Goal: Transaction & Acquisition: Download file/media

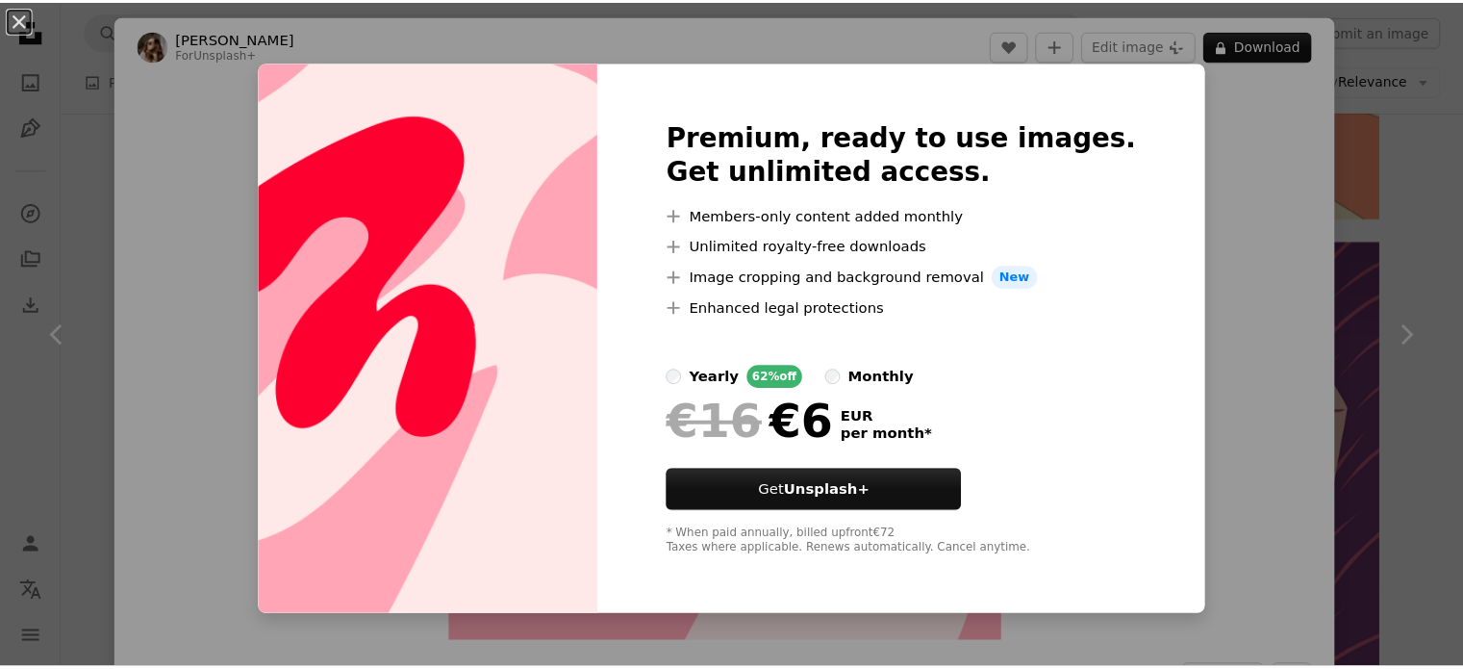
scroll to position [24824, 0]
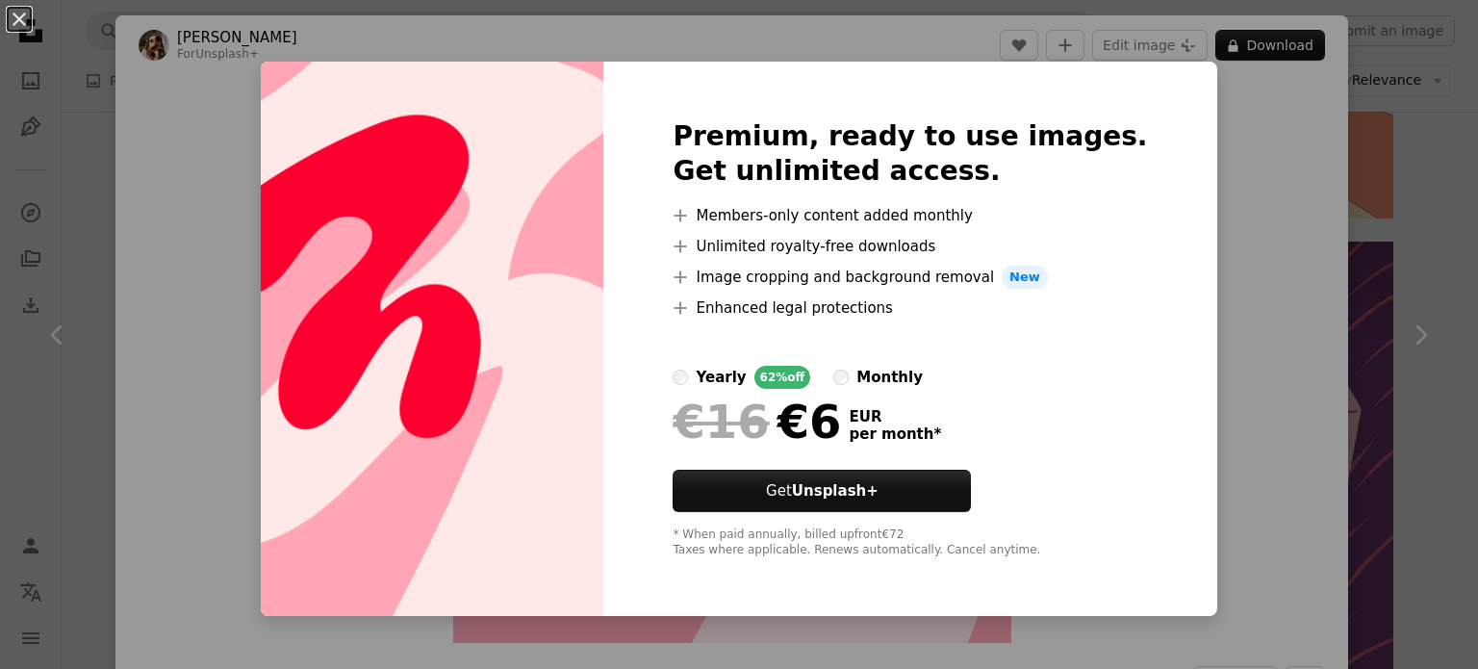
click at [98, 248] on div "An X shape Premium, ready to use images. Get unlimited access. A plus sign Memb…" at bounding box center [739, 334] width 1478 height 669
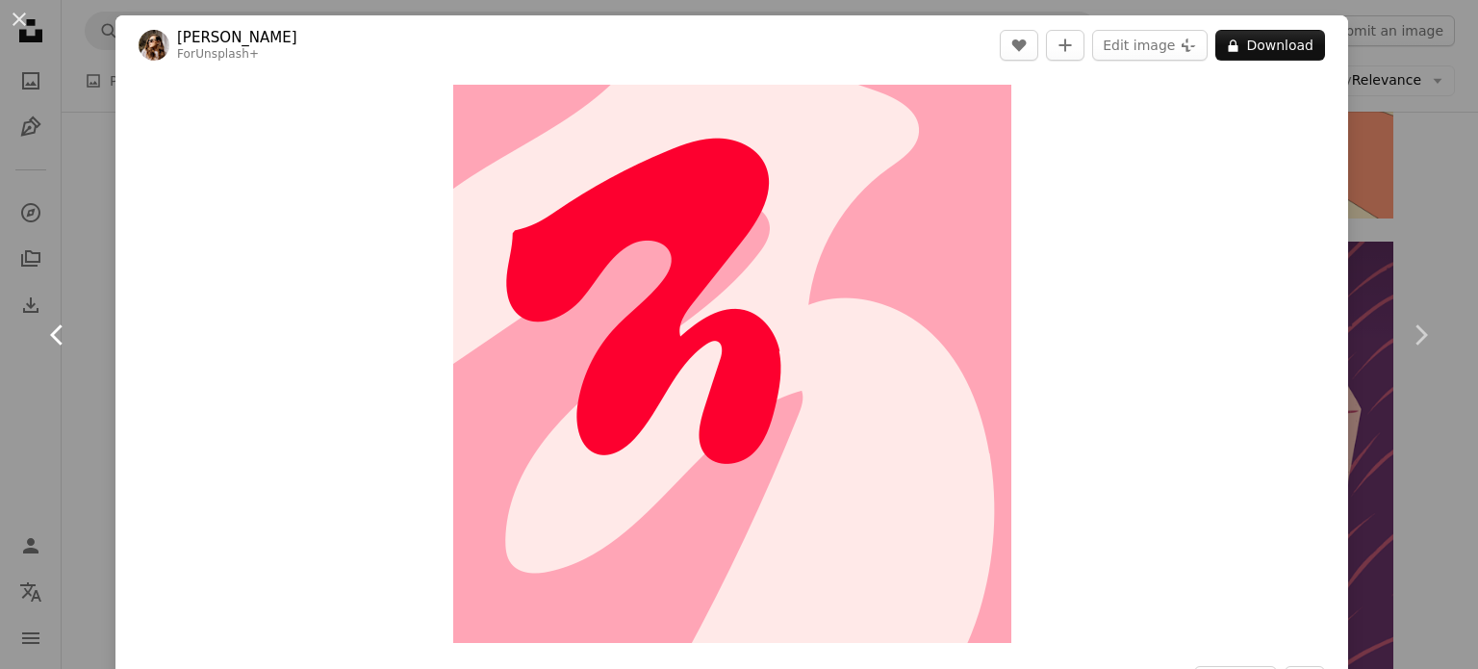
click at [100, 248] on link "Chevron left" at bounding box center [57, 334] width 115 height 185
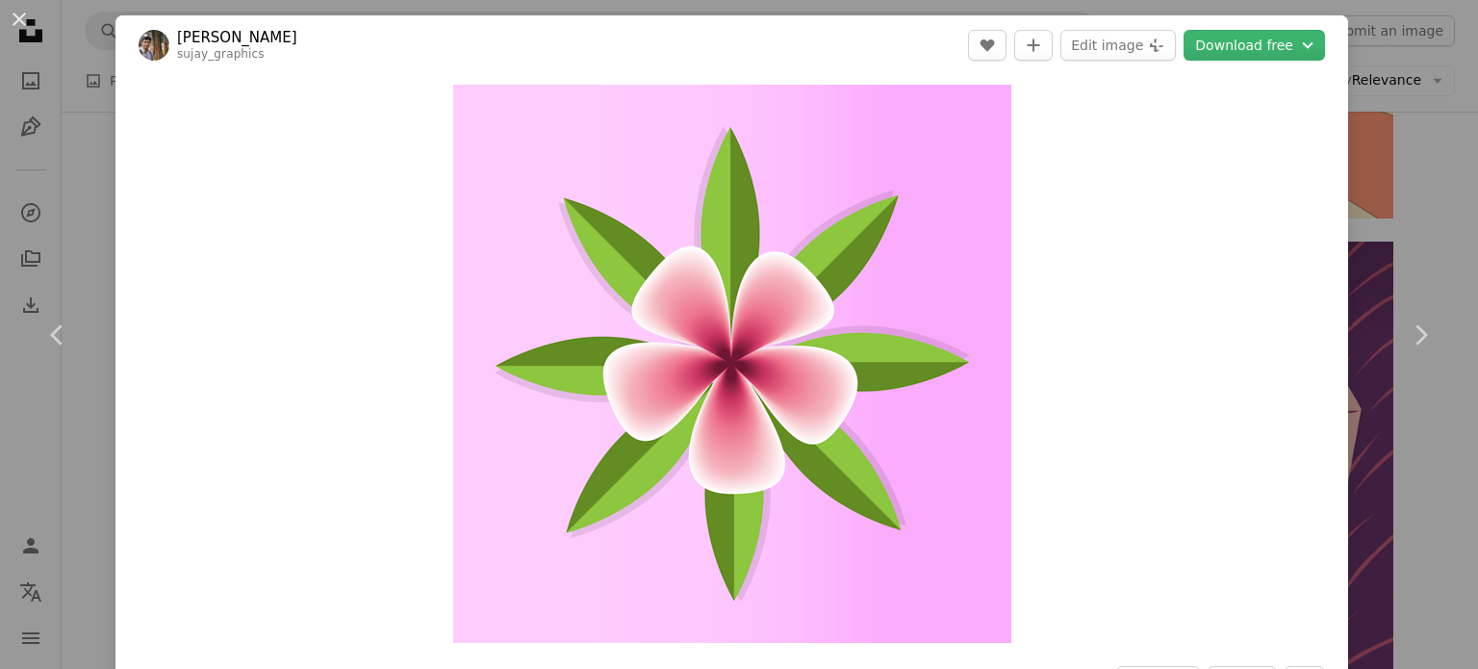
click at [1381, 225] on div "An X shape Chevron left Chevron right [PERSON_NAME] sujay_graphics A heart A pl…" at bounding box center [739, 334] width 1478 height 669
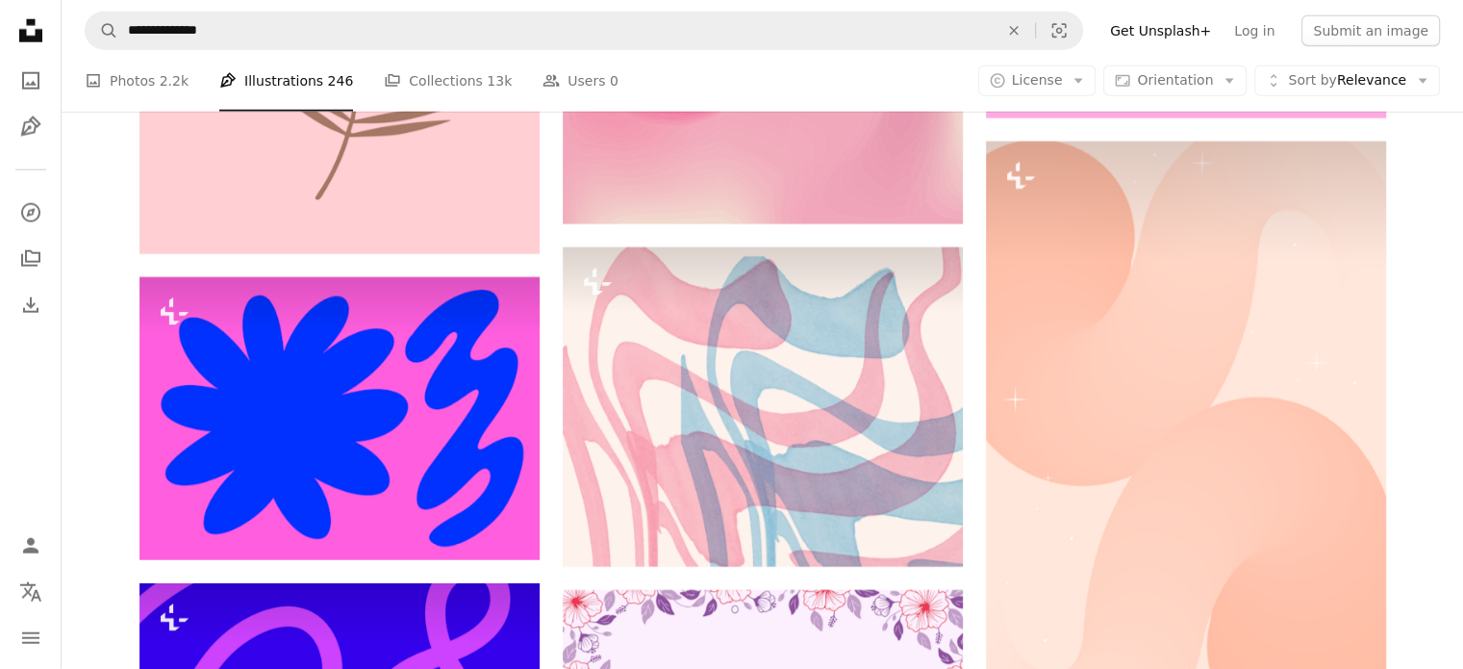
scroll to position [27217, 0]
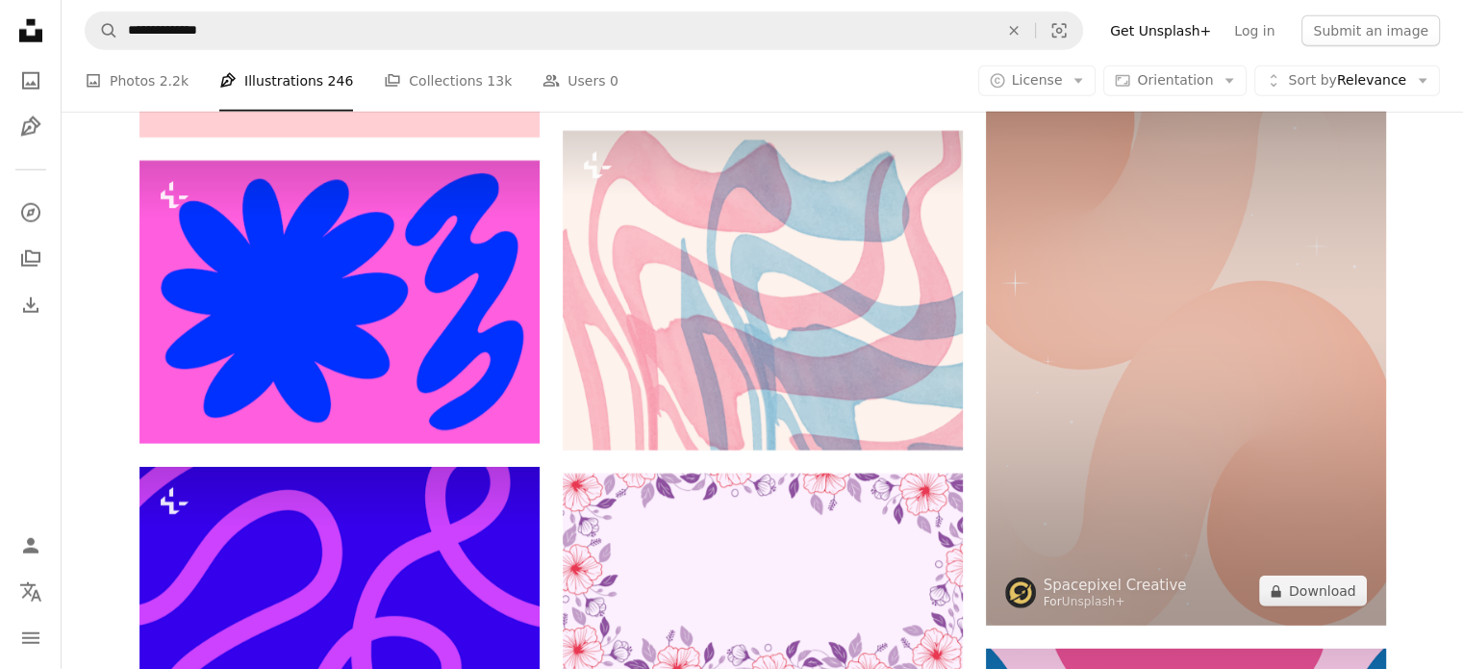
click at [1201, 306] on img at bounding box center [1186, 325] width 400 height 600
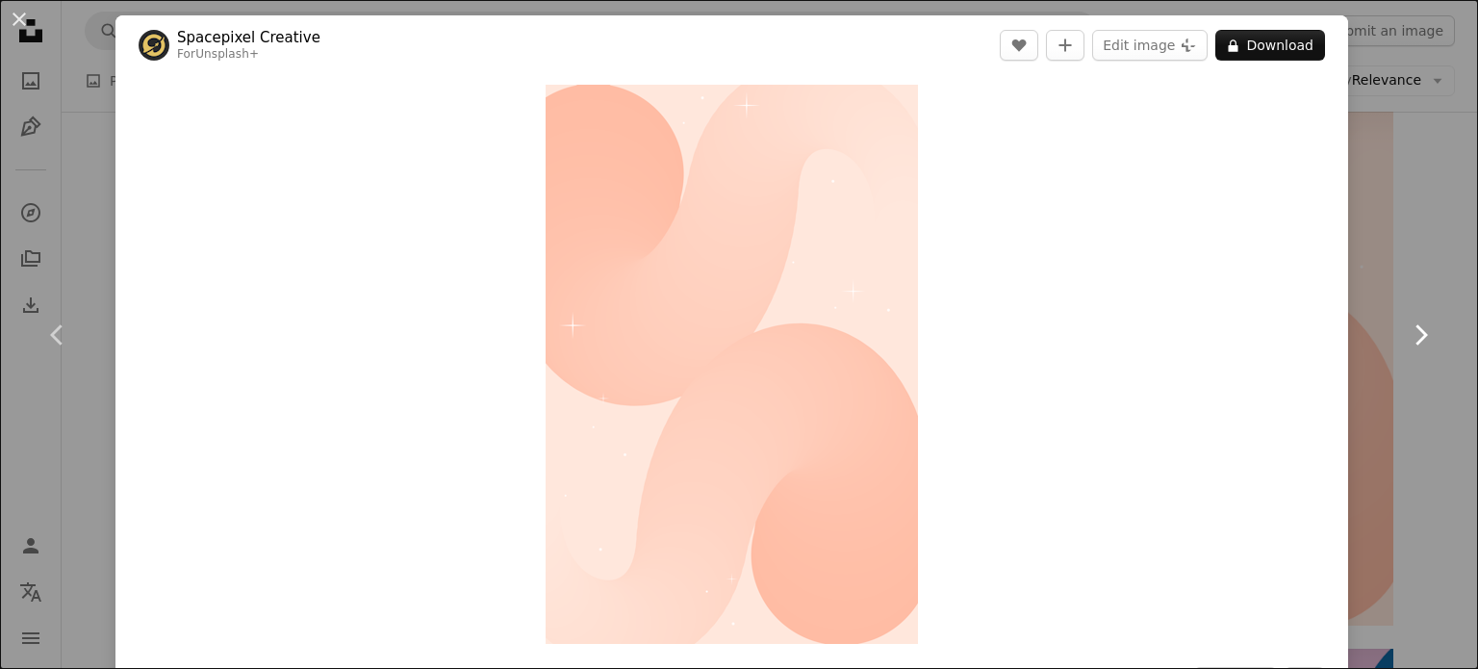
click at [1402, 317] on link "Chevron right" at bounding box center [1419, 334] width 115 height 185
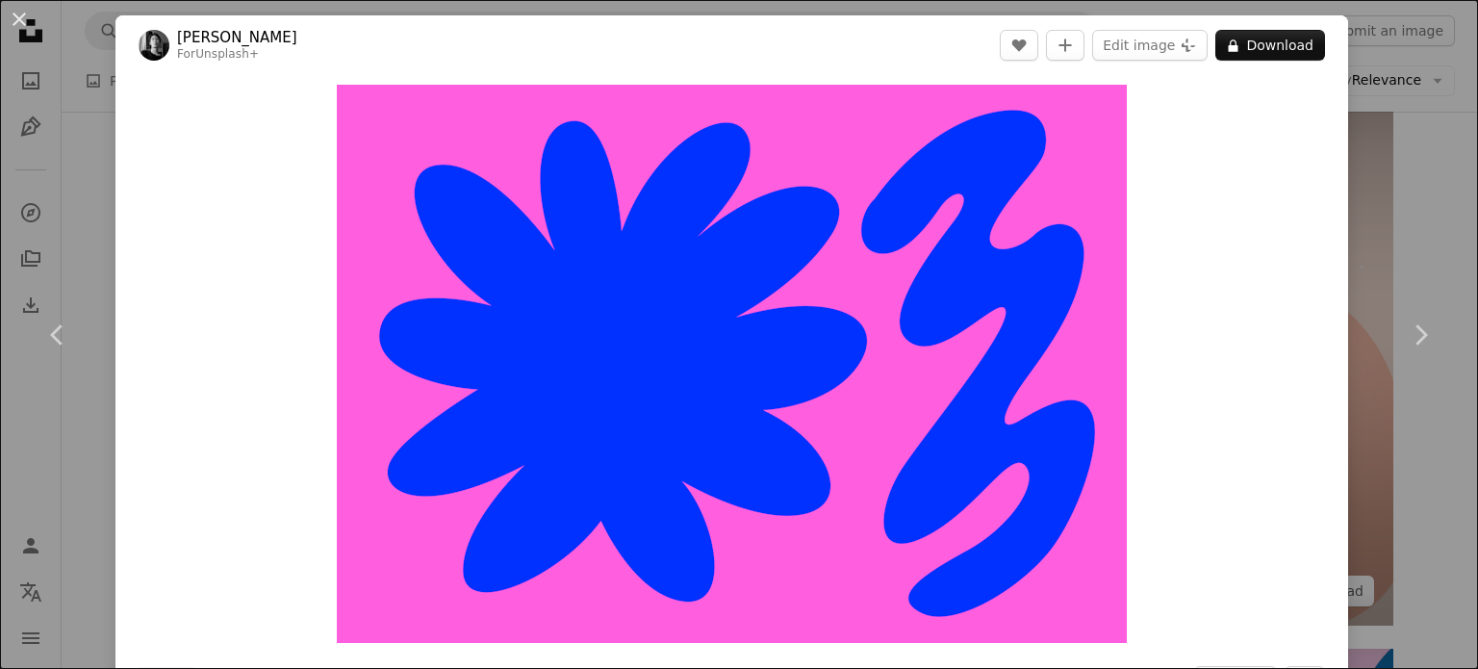
click at [1380, 178] on div "An X shape Chevron left Chevron right [PERSON_NAME] For Unsplash+ A heart A plu…" at bounding box center [739, 334] width 1478 height 669
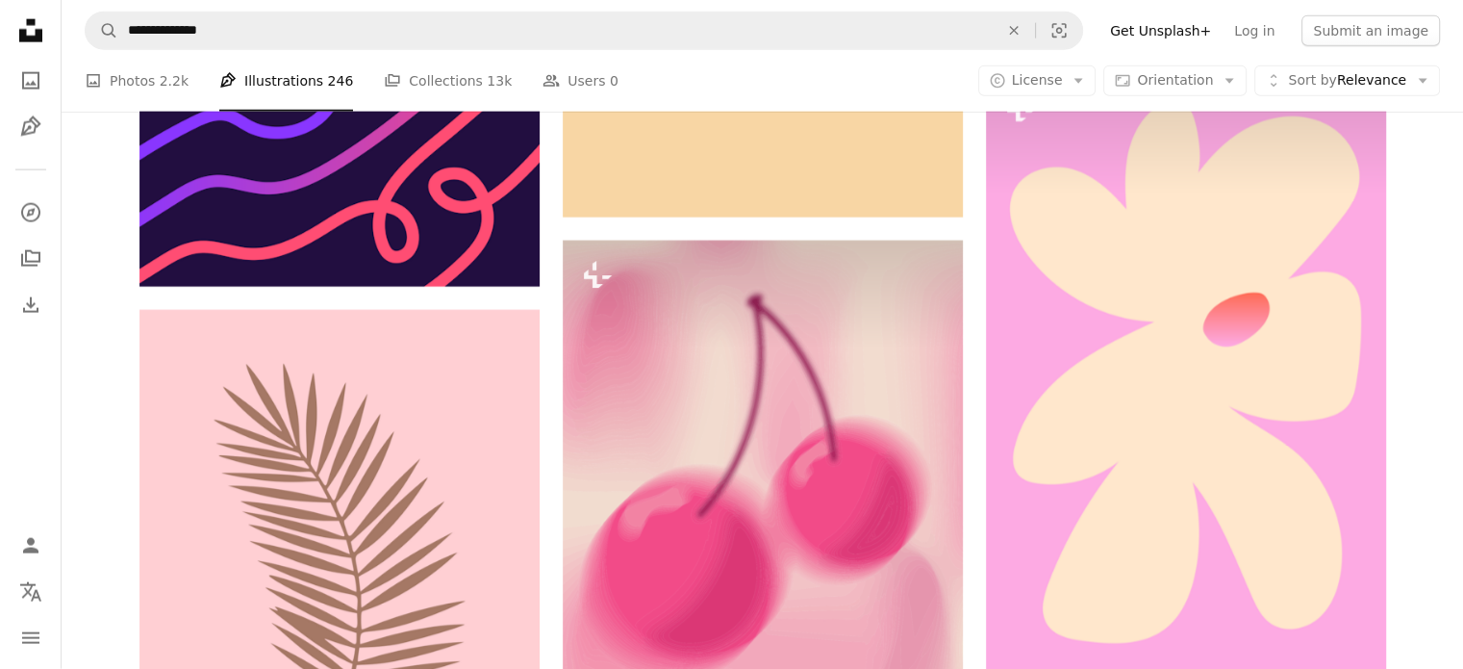
scroll to position [26544, 0]
click at [1097, 86] on button "A copyright icon © License Arrow down" at bounding box center [1037, 80] width 118 height 31
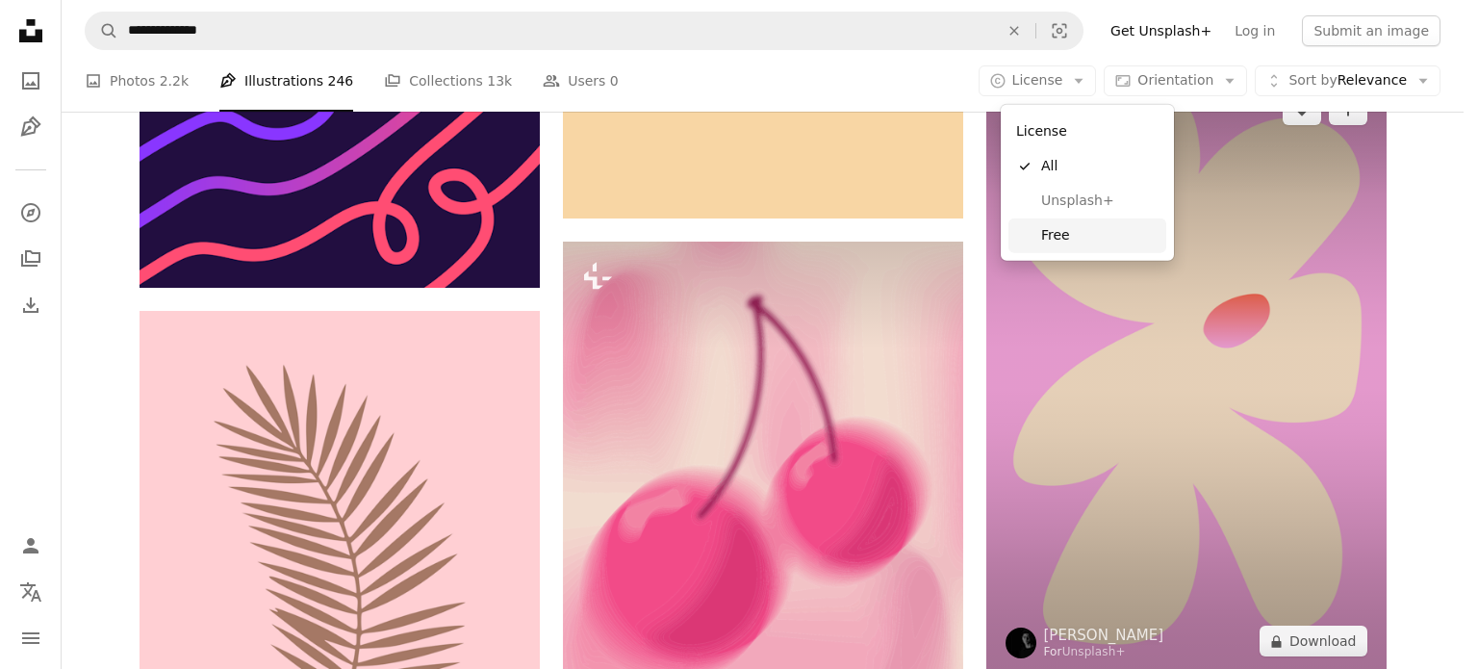
click at [1062, 226] on span "Free" at bounding box center [1099, 235] width 117 height 19
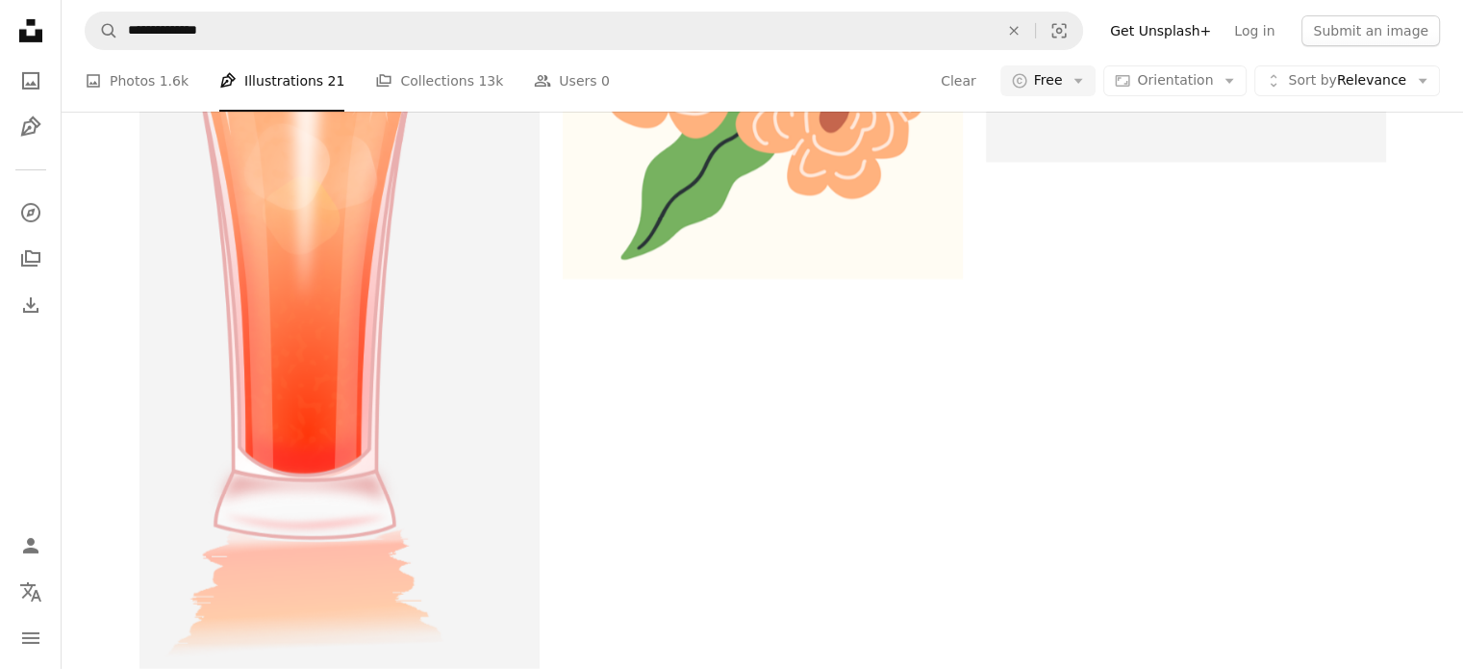
scroll to position [1651, 0]
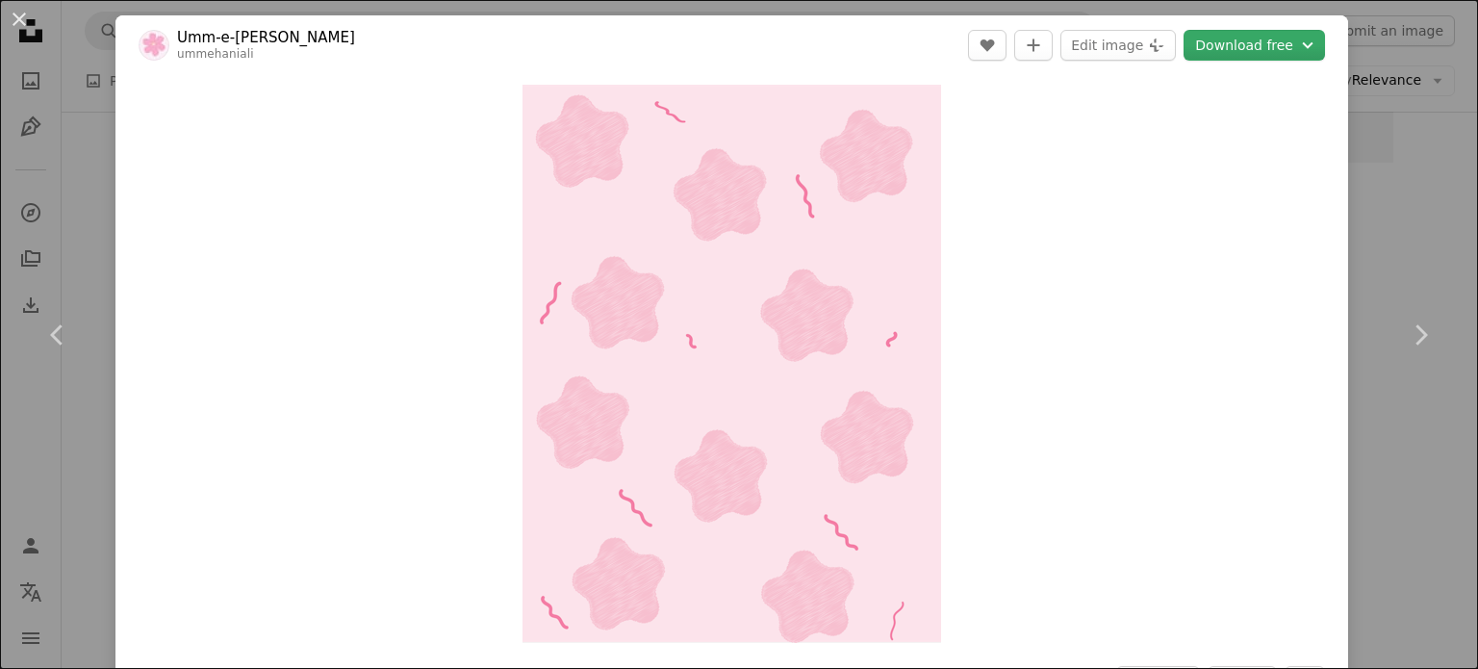
click at [1231, 52] on button "Download free Chevron down" at bounding box center [1253, 45] width 141 height 31
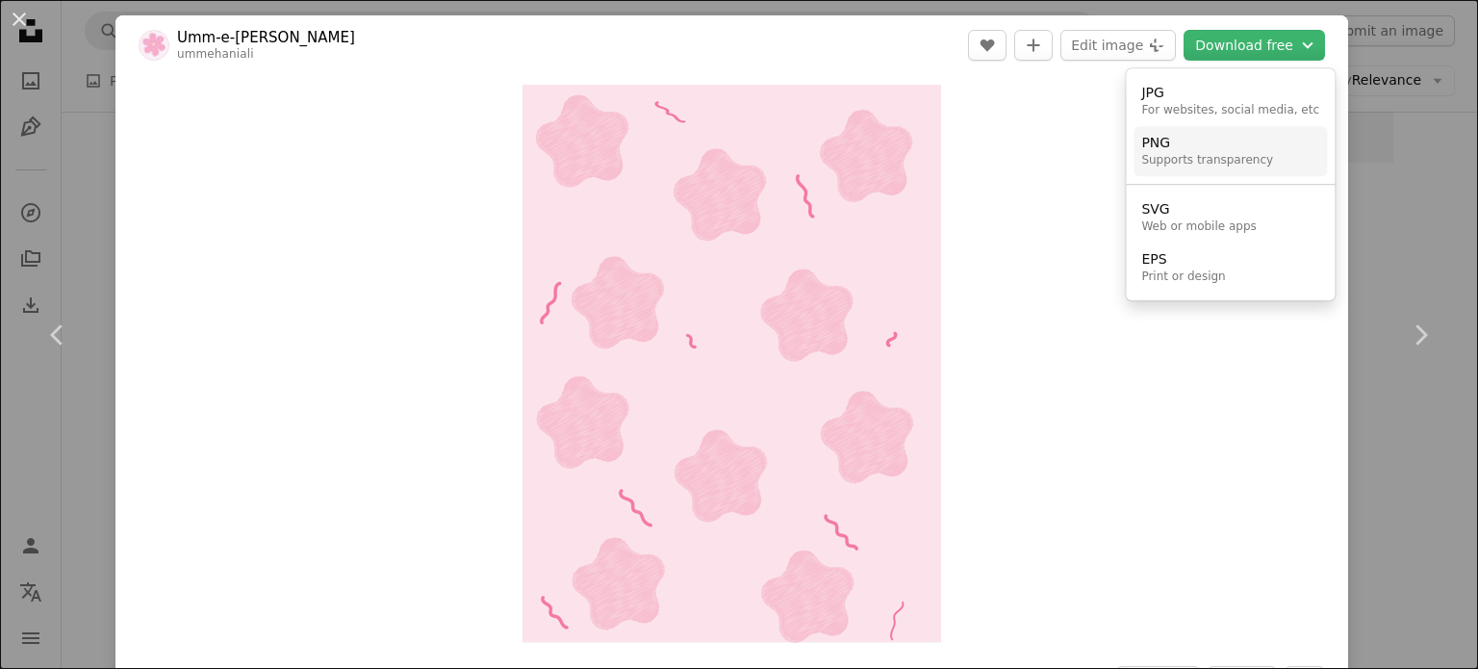
click at [1246, 153] on div "Supports transparency" at bounding box center [1207, 160] width 132 height 15
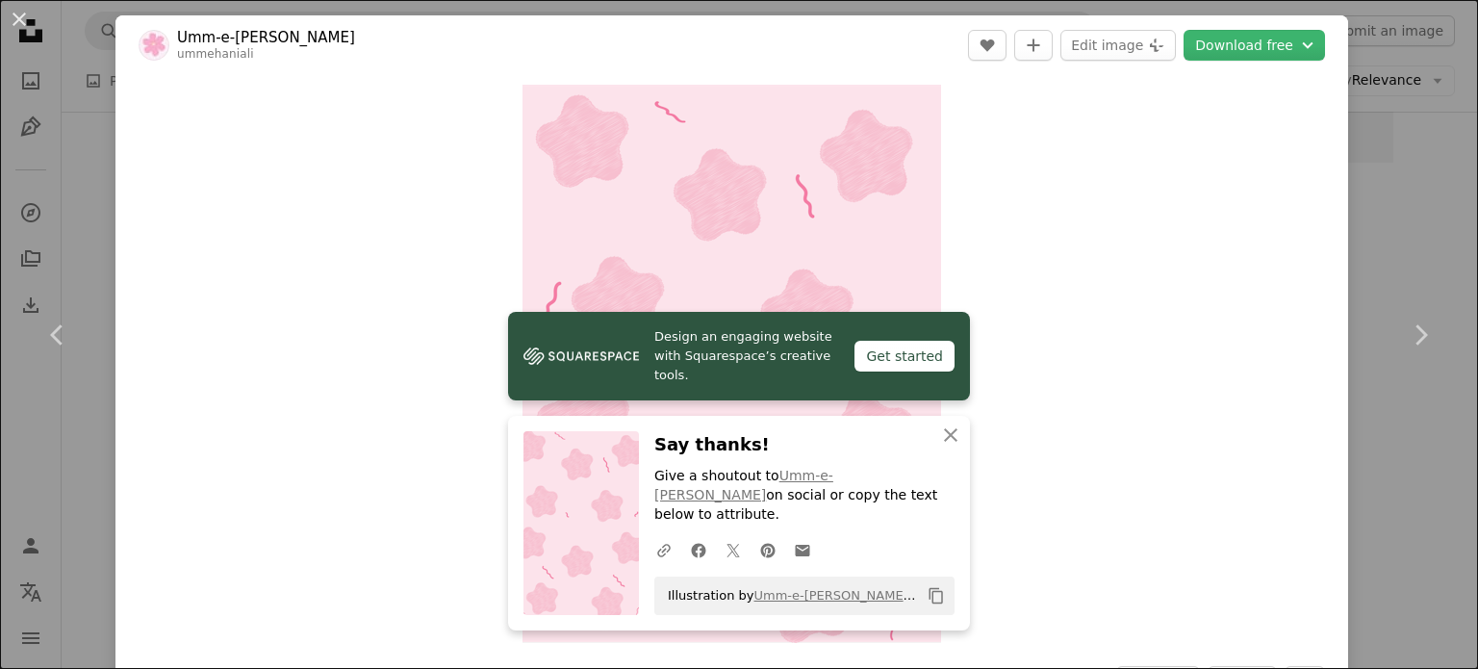
click at [1183, 30] on button "Download free Chevron down" at bounding box center [1253, 45] width 141 height 31
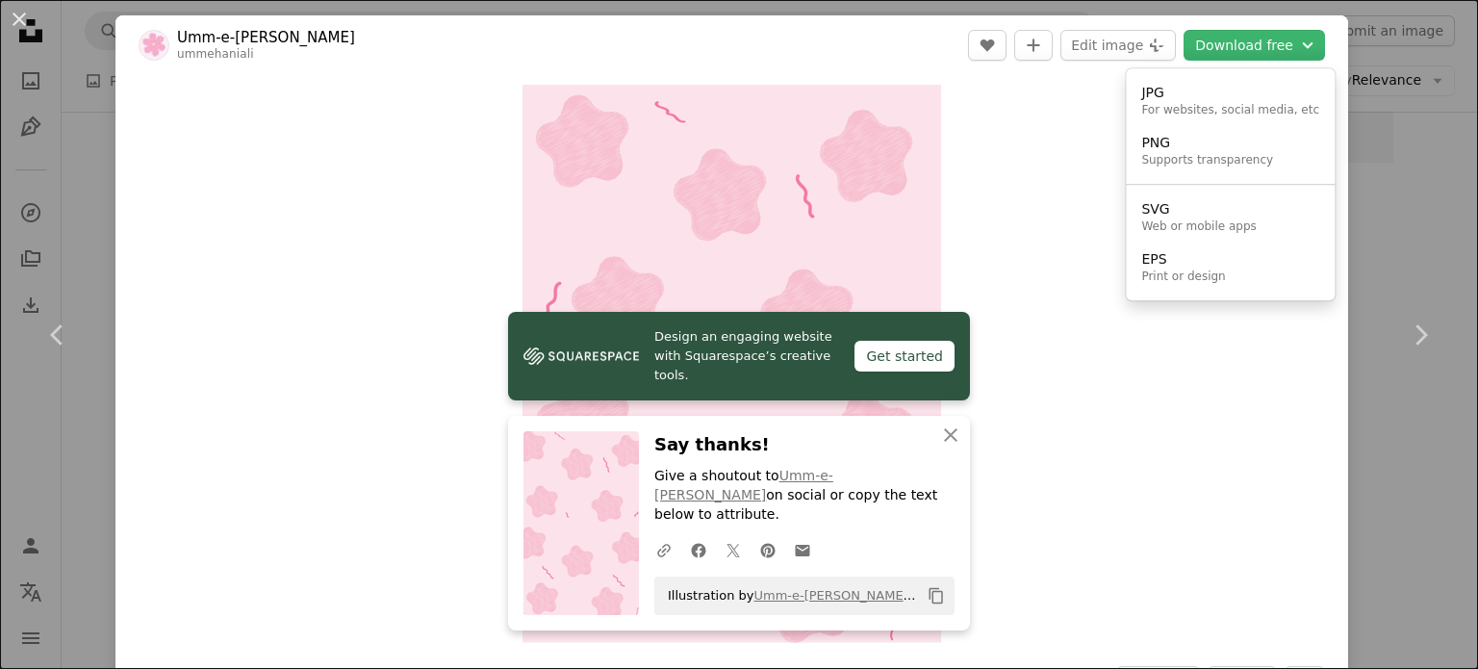
click at [1369, 67] on dialog "An X shape Chevron left Chevron right Umm-e-[PERSON_NAME] A heart A plus sign E…" at bounding box center [739, 334] width 1478 height 669
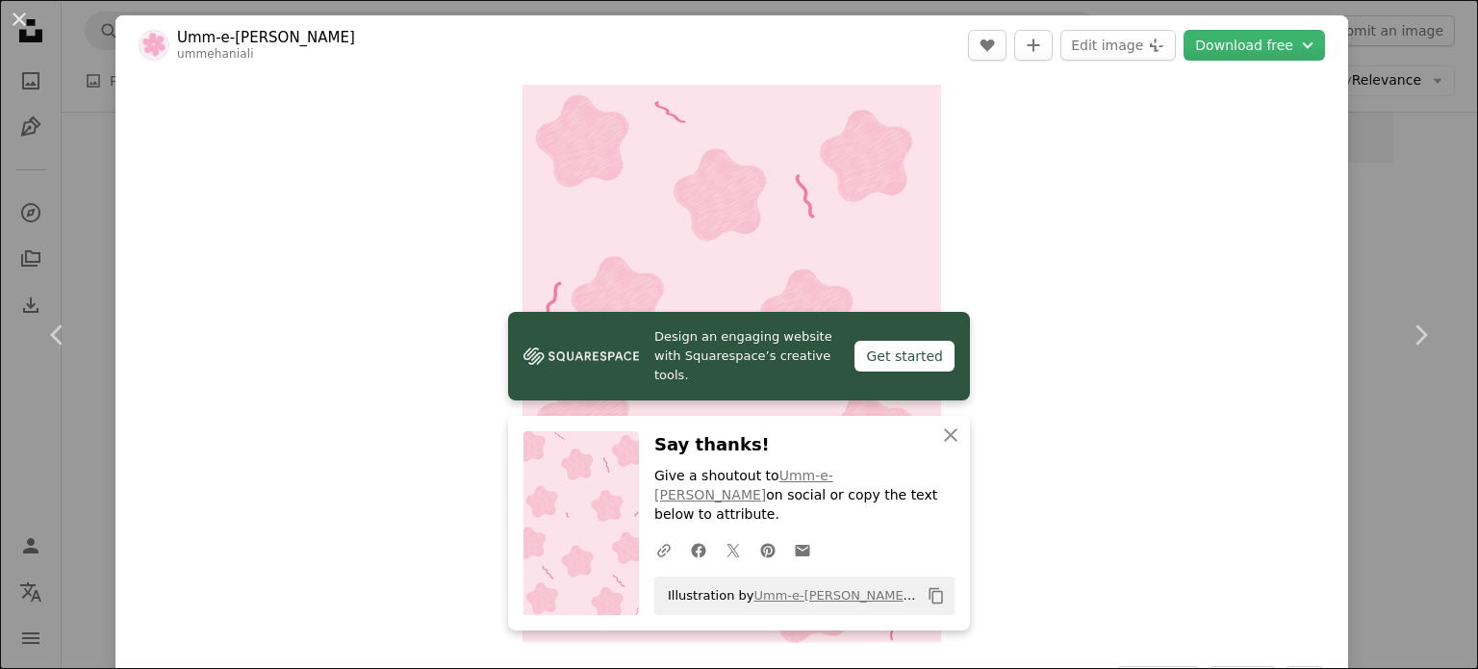
click at [1370, 68] on div "An X shape Chevron left Chevron right Umm-e-[PERSON_NAME] A heart A plus sign E…" at bounding box center [739, 334] width 1478 height 669
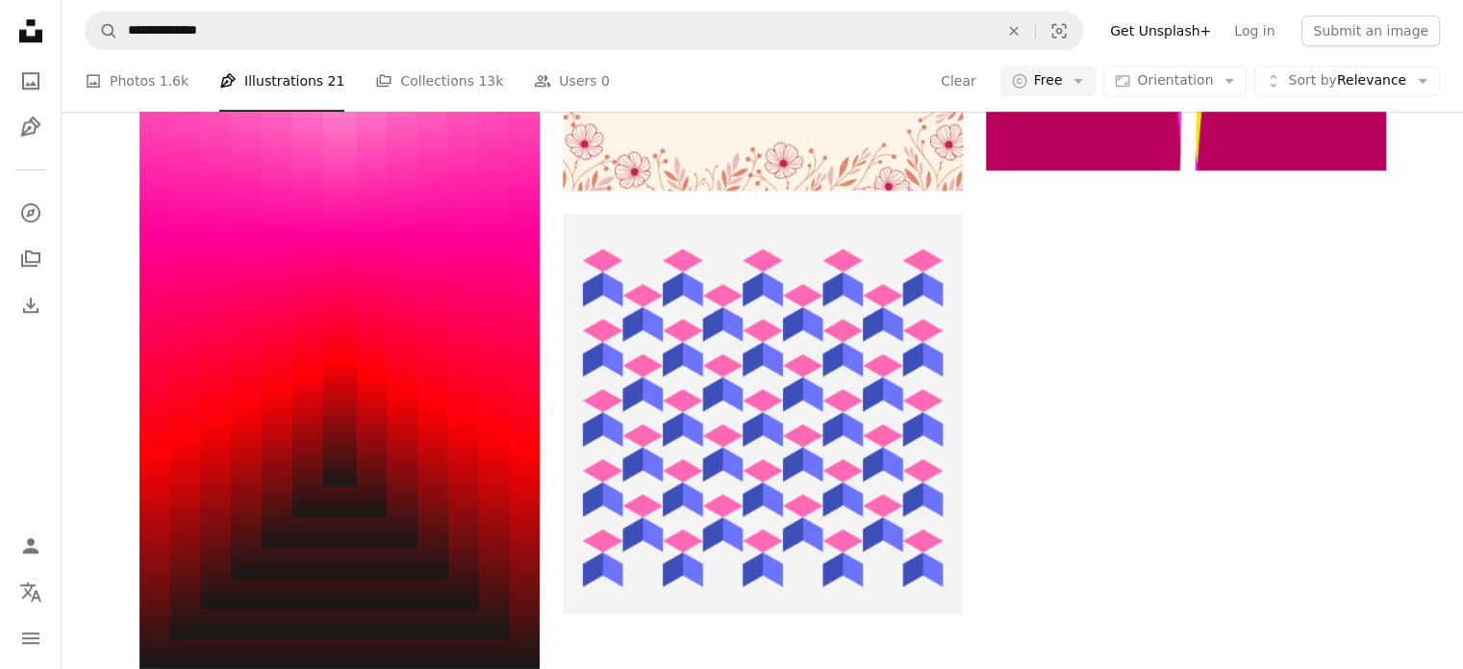
scroll to position [4152, 0]
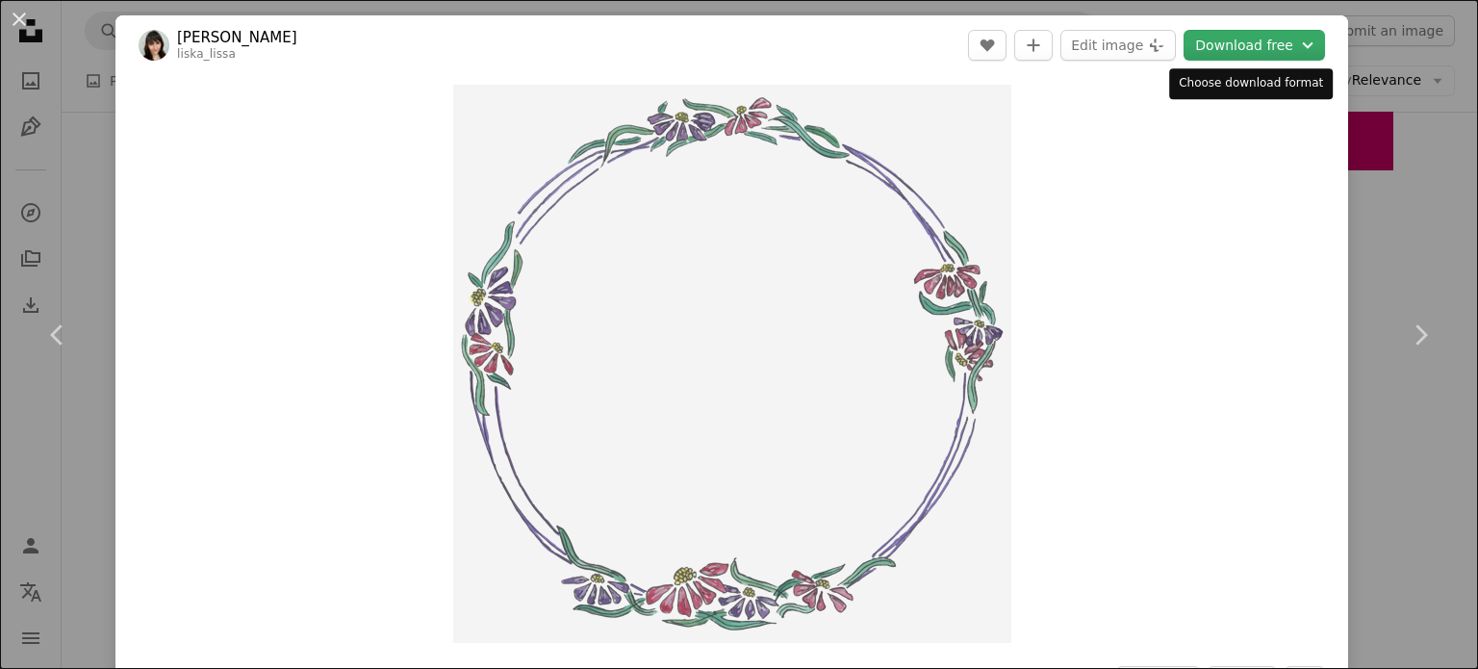
click at [1255, 52] on button "Download free Chevron down" at bounding box center [1253, 45] width 141 height 31
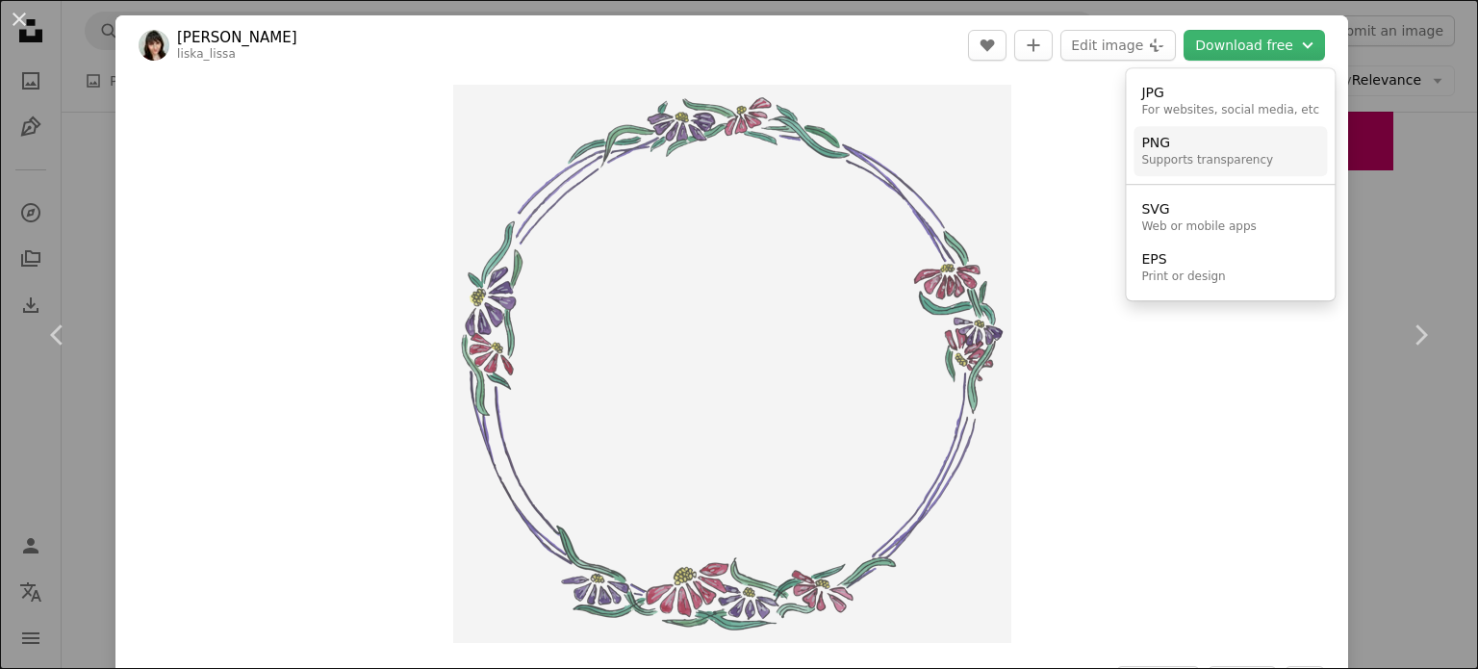
click at [1201, 142] on div "PNG" at bounding box center [1207, 143] width 132 height 19
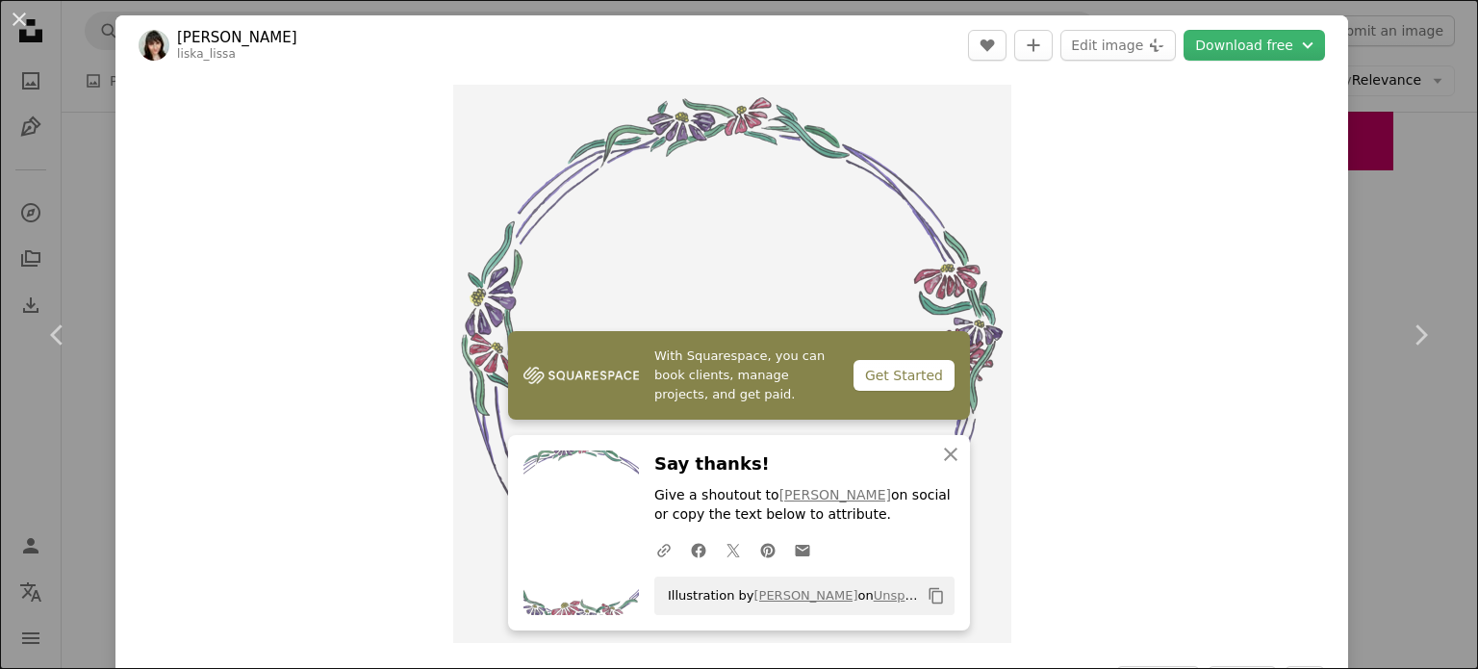
click at [1399, 62] on div "An X shape Chevron left Chevron right [PERSON_NAME] liska_lissa A heart A plus …" at bounding box center [739, 334] width 1478 height 669
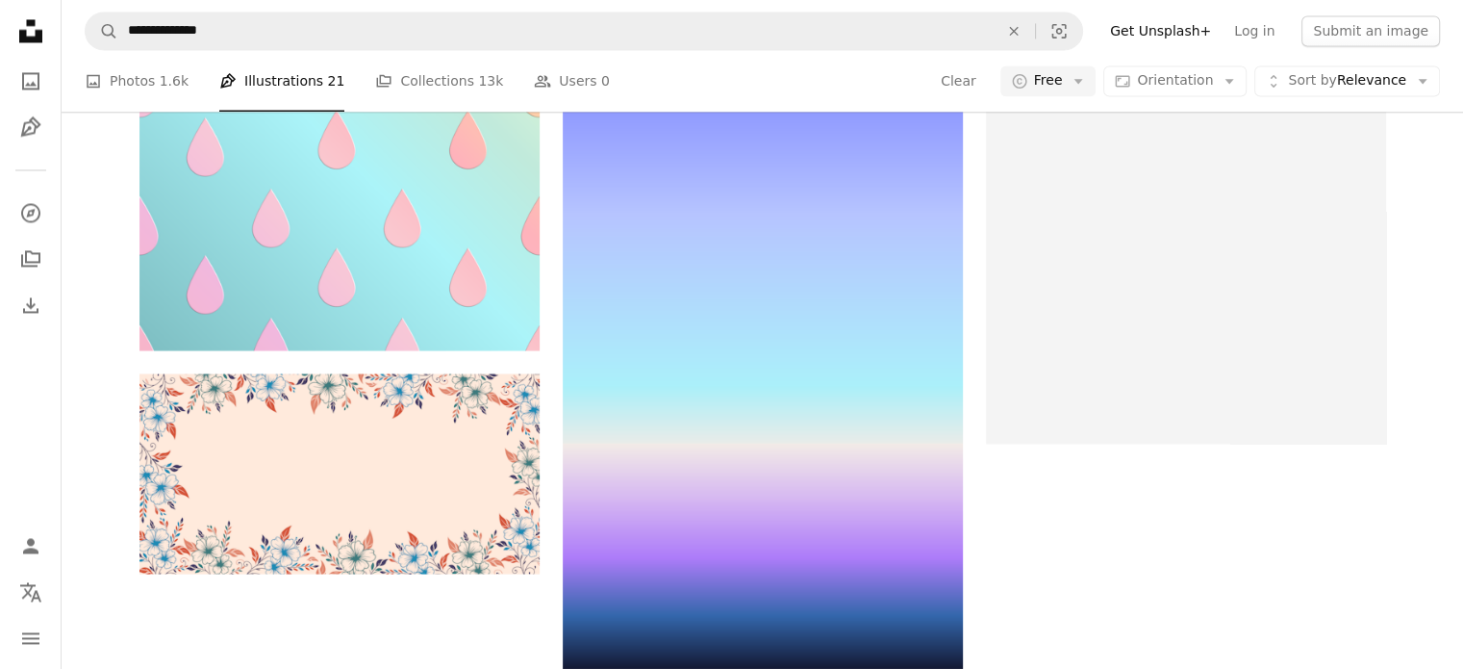
scroll to position [15792, 0]
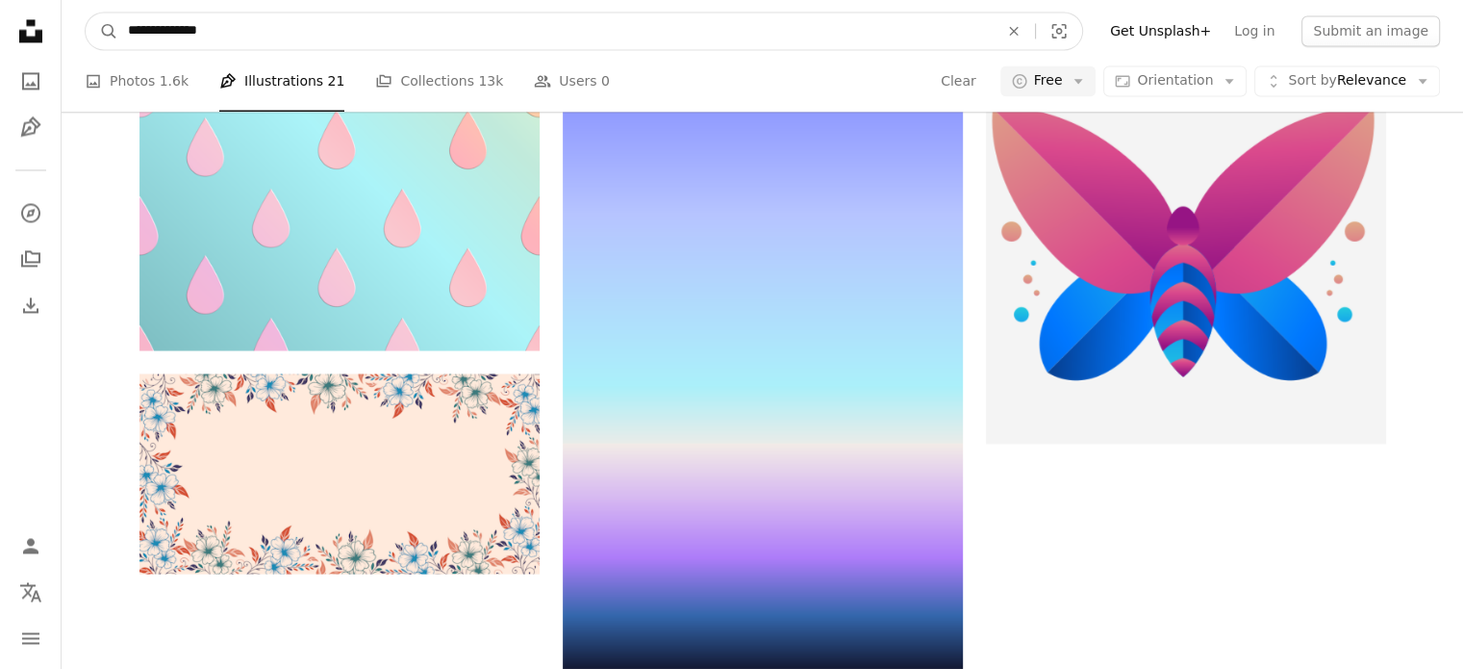
click at [321, 30] on input "**********" at bounding box center [555, 31] width 874 height 37
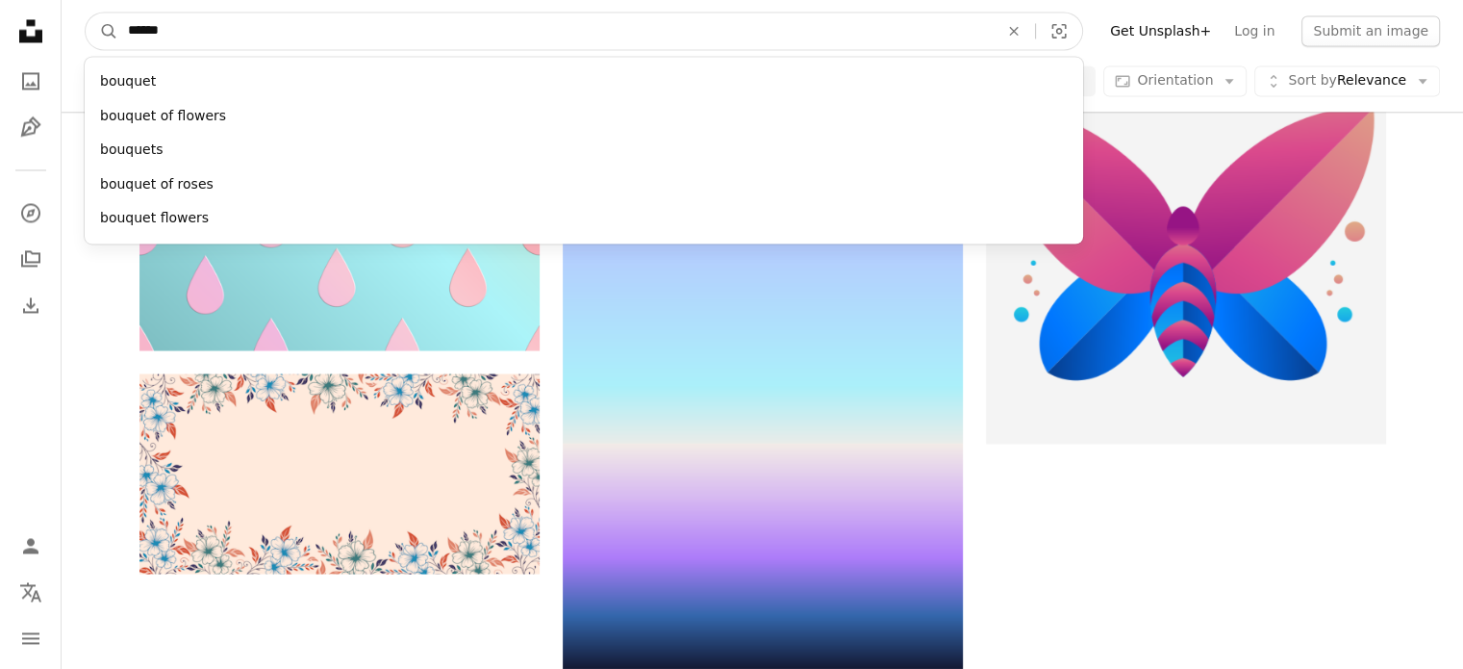
type input "*******"
click button "A magnifying glass" at bounding box center [102, 31] width 33 height 37
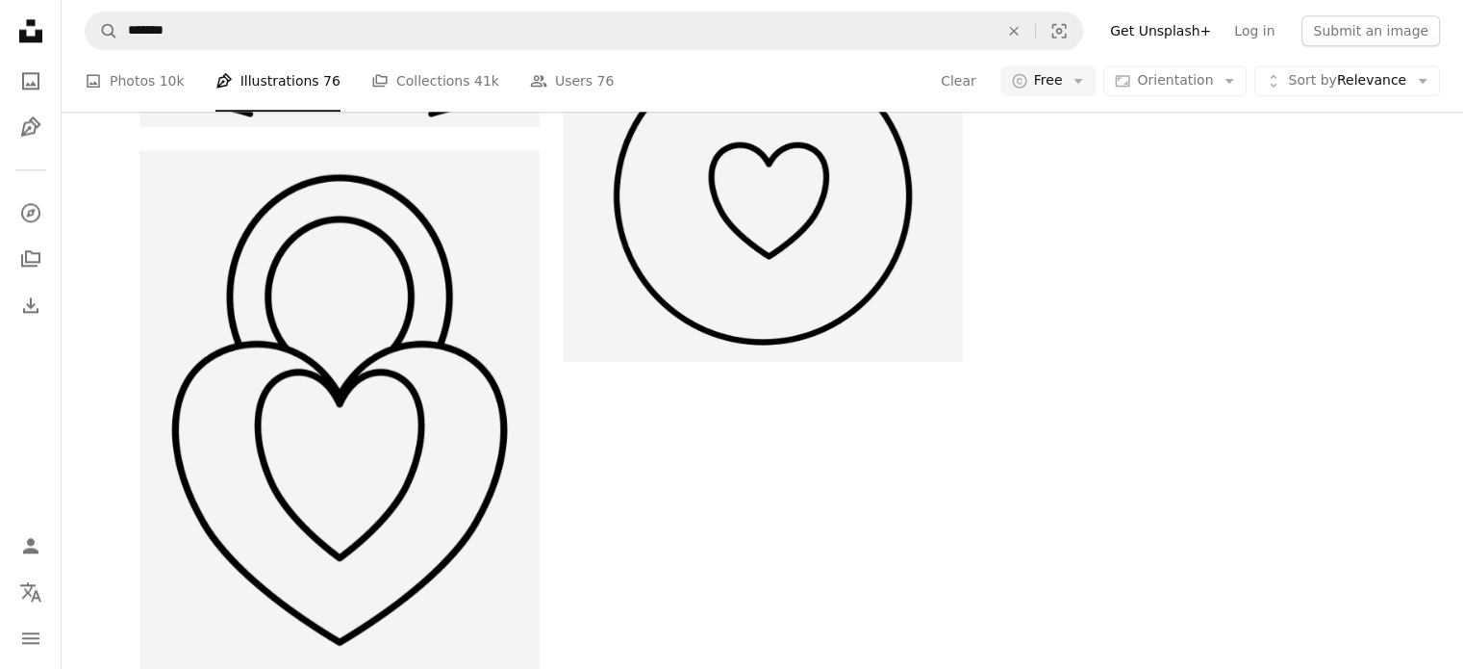
scroll to position [4810, 0]
